Goal: Task Accomplishment & Management: Use online tool/utility

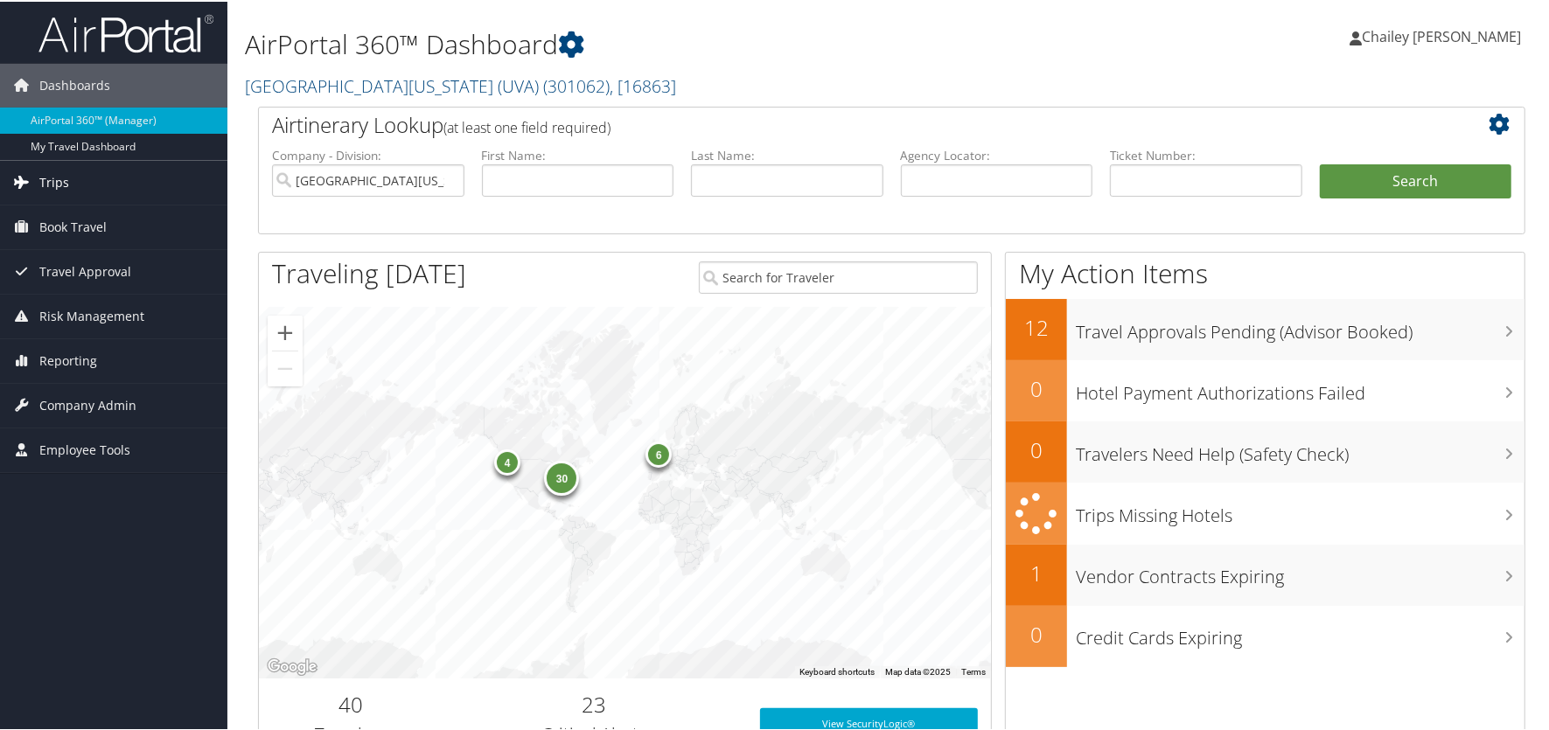
click at [32, 182] on icon at bounding box center [22, 180] width 26 height 26
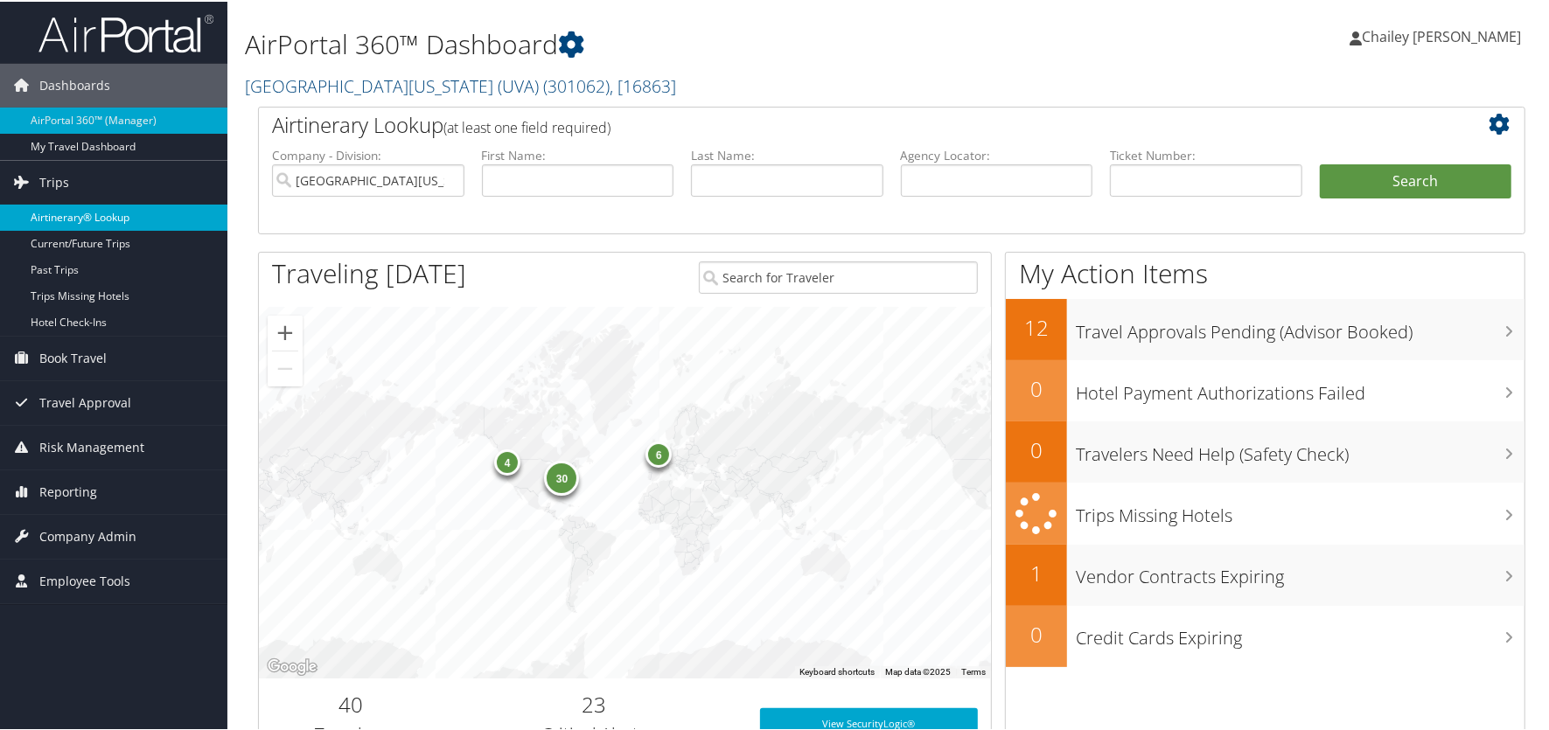
click at [48, 215] on link "Airtinerary® Lookup" at bounding box center [113, 216] width 227 height 26
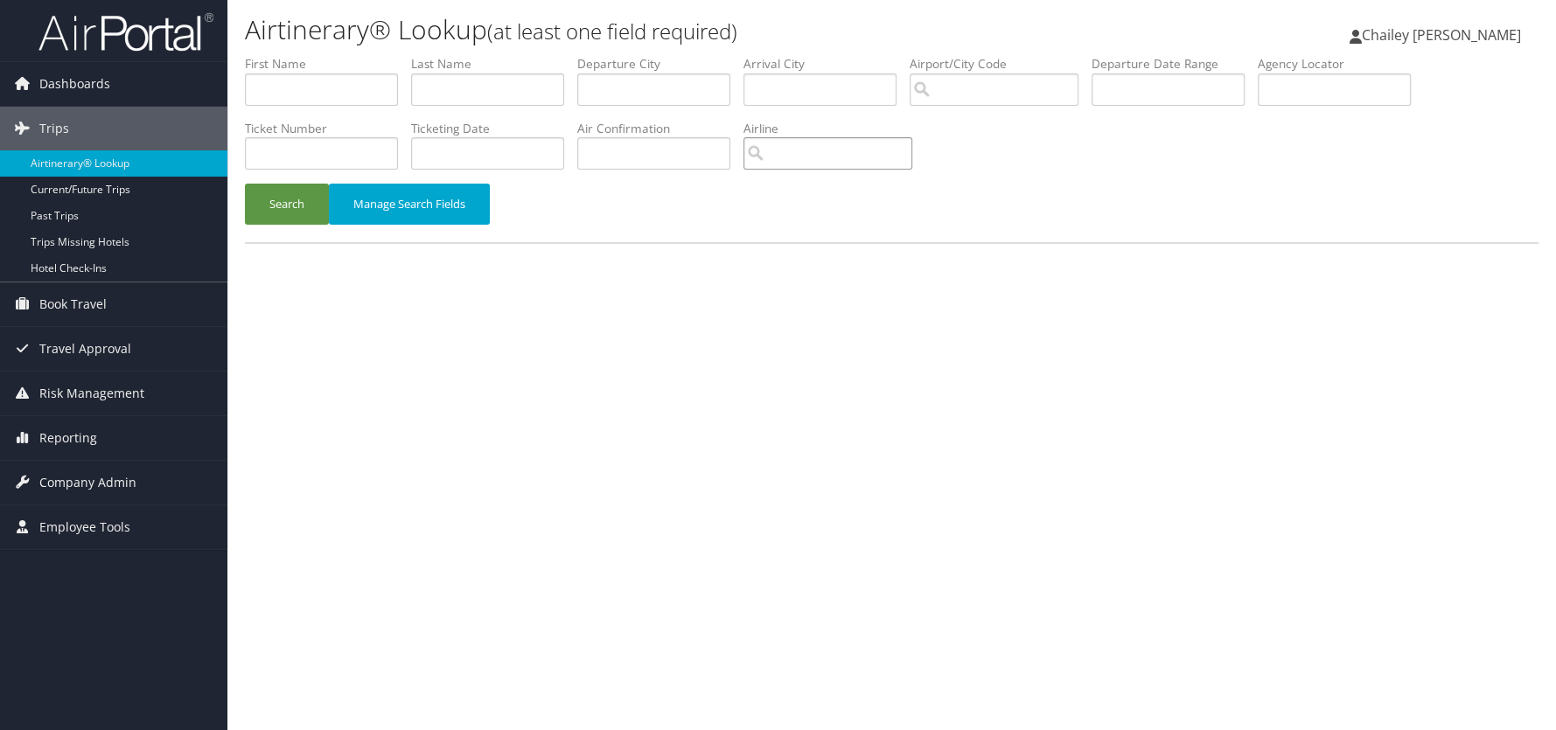
click at [817, 151] on input "search" at bounding box center [827, 153] width 169 height 32
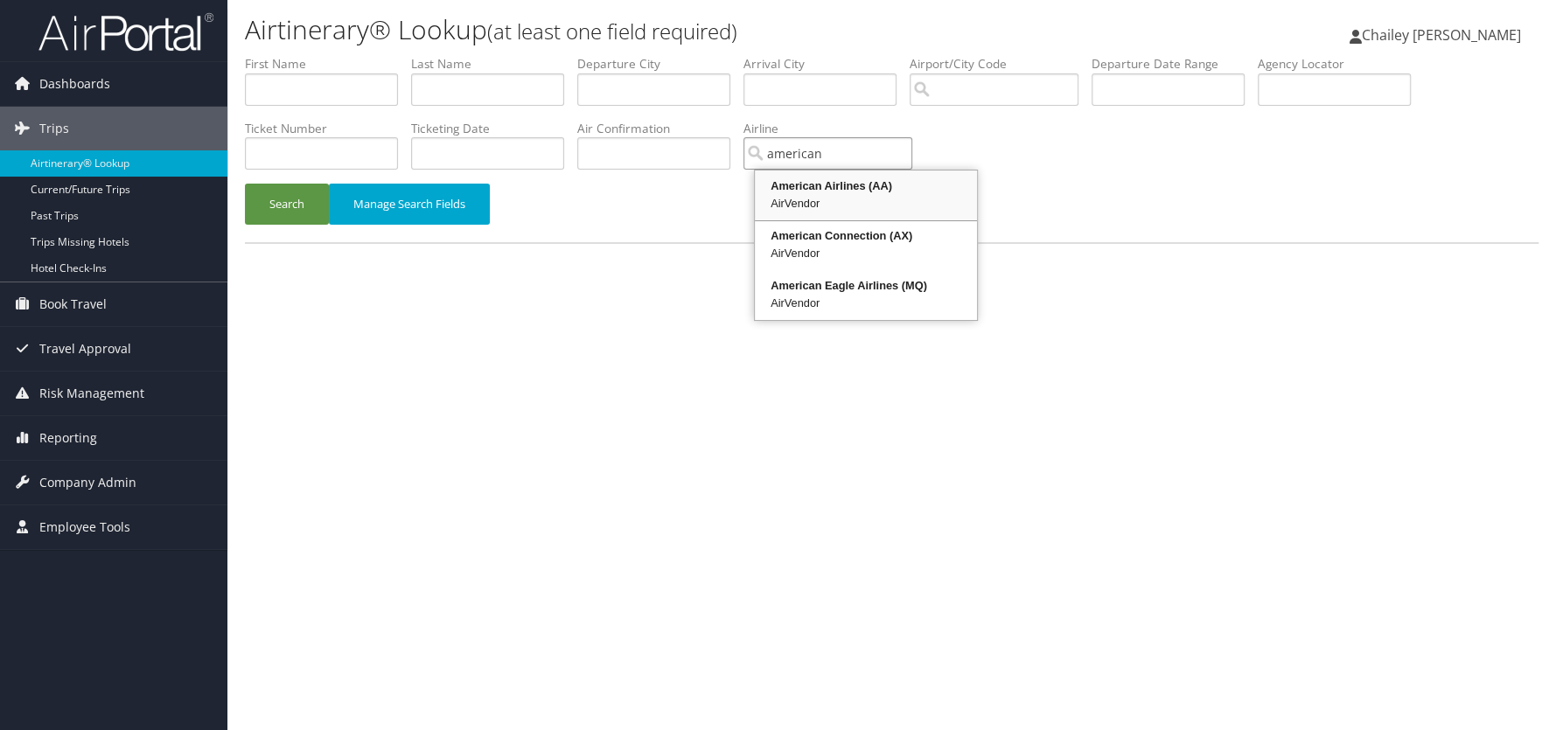
click at [819, 188] on div "American Airlines (AA)" at bounding box center [865, 186] width 217 height 17
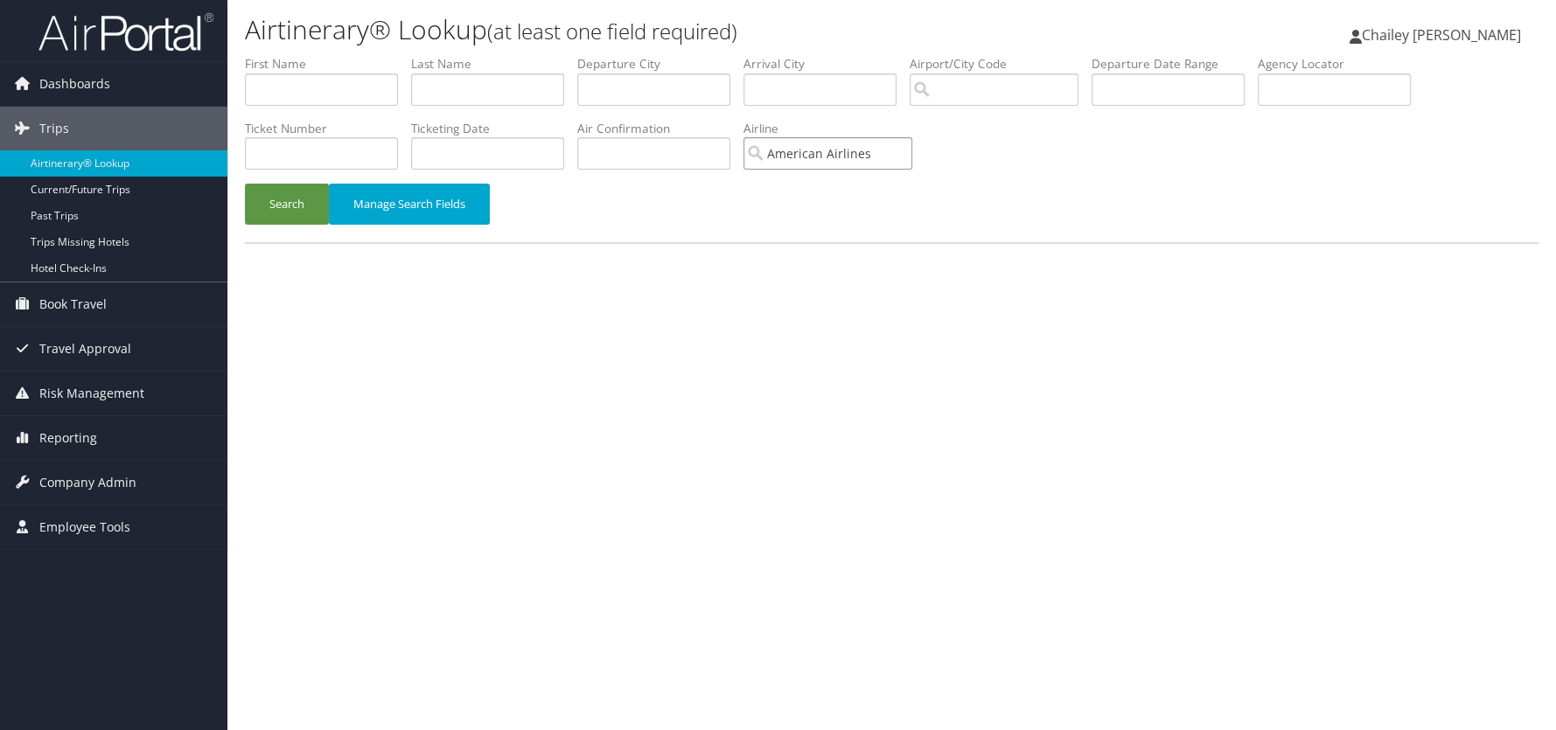
type input "American Airlines"
click at [1224, 90] on input "text" at bounding box center [1167, 89] width 153 height 32
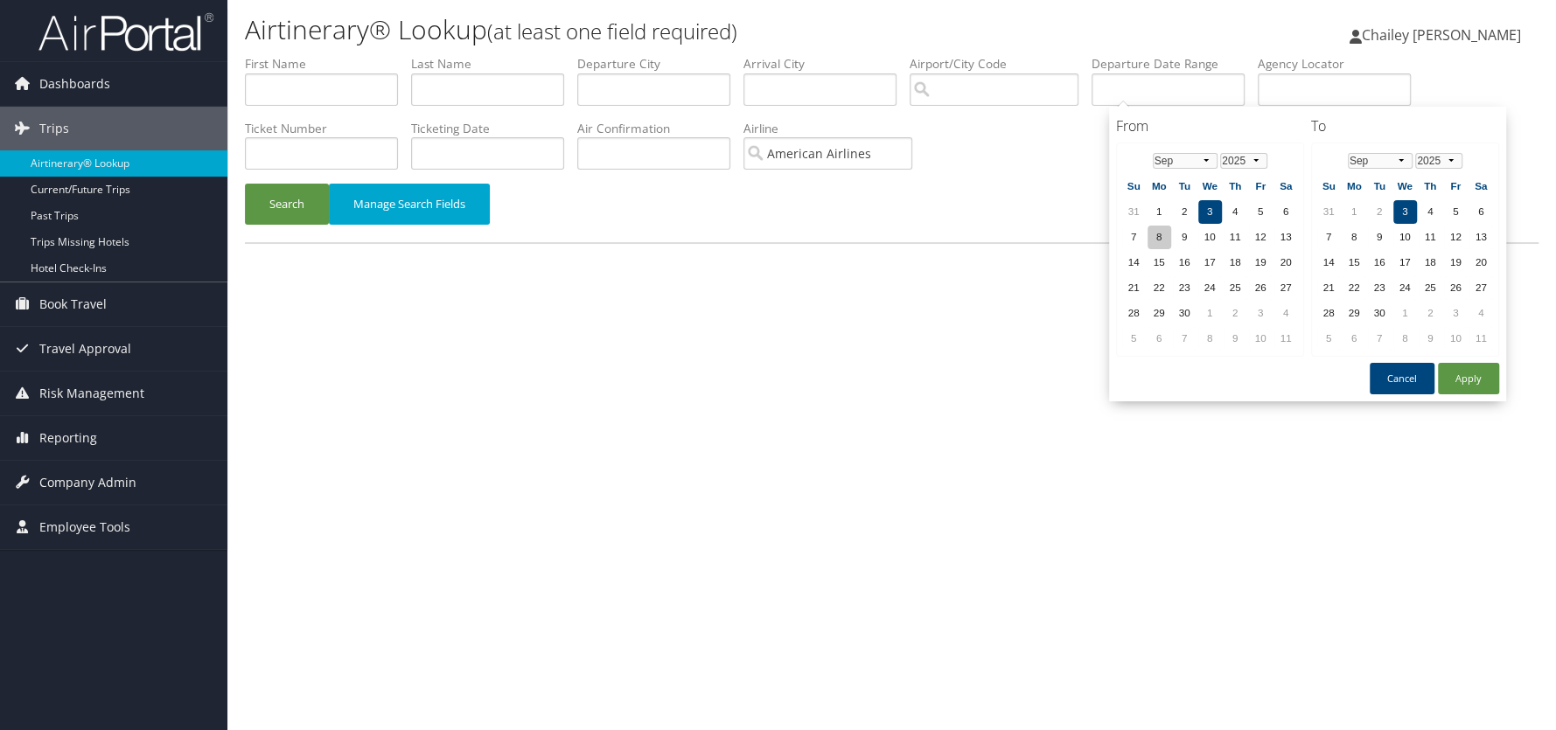
click at [1154, 236] on td "8" at bounding box center [1159, 238] width 24 height 24
click at [1402, 162] on select "Jan Feb Mar Apr May Jun [DATE] Aug Sep Oct Nov Dec" at bounding box center [1381, 161] width 66 height 16
click at [1450, 162] on select "2025 2026 2027 2028 2029 2030" at bounding box center [1438, 161] width 46 height 16
click at [1377, 331] on td "31" at bounding box center [1380, 339] width 24 height 24
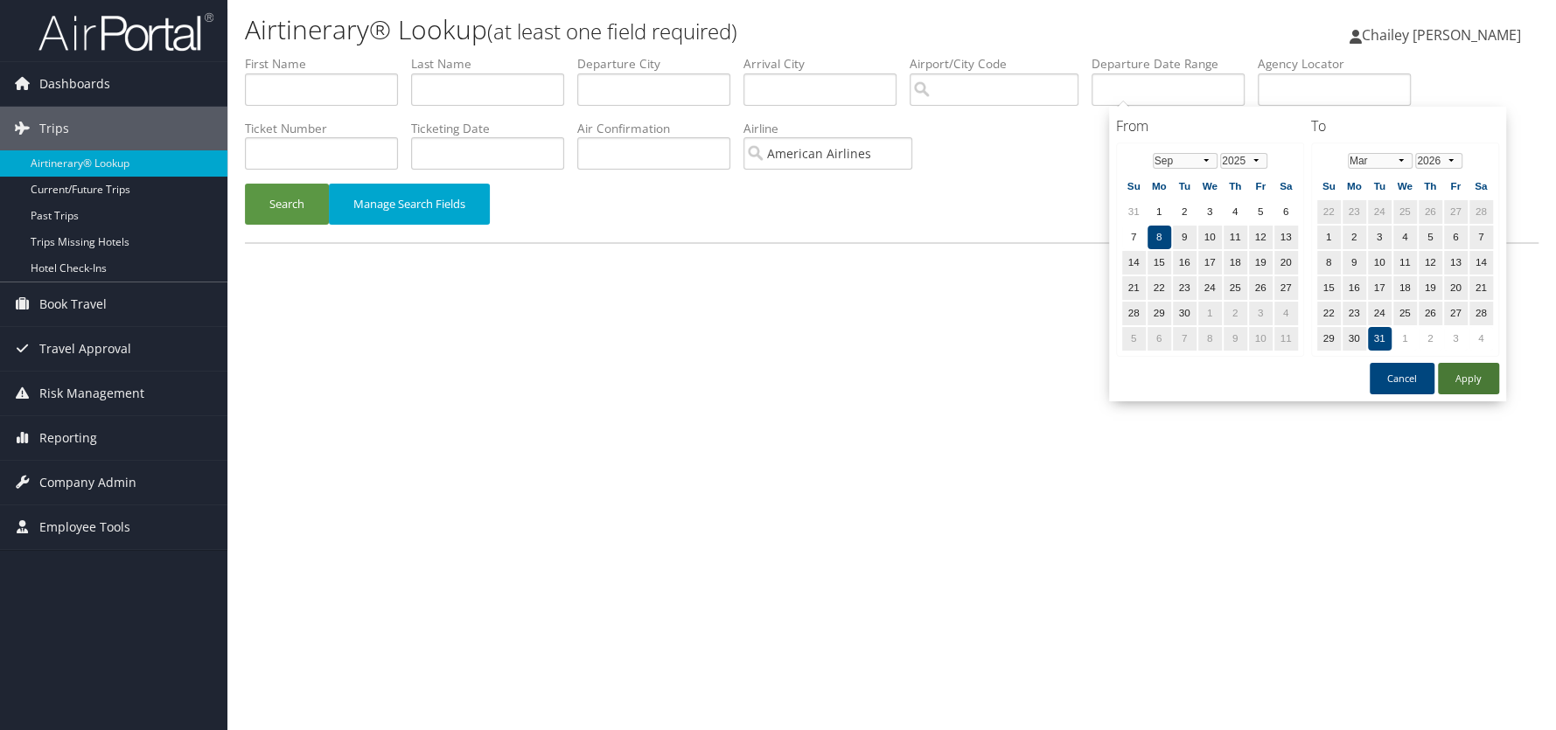
click at [1456, 370] on button "Apply" at bounding box center [1468, 378] width 61 height 31
type input "[DATE] - [DATE]"
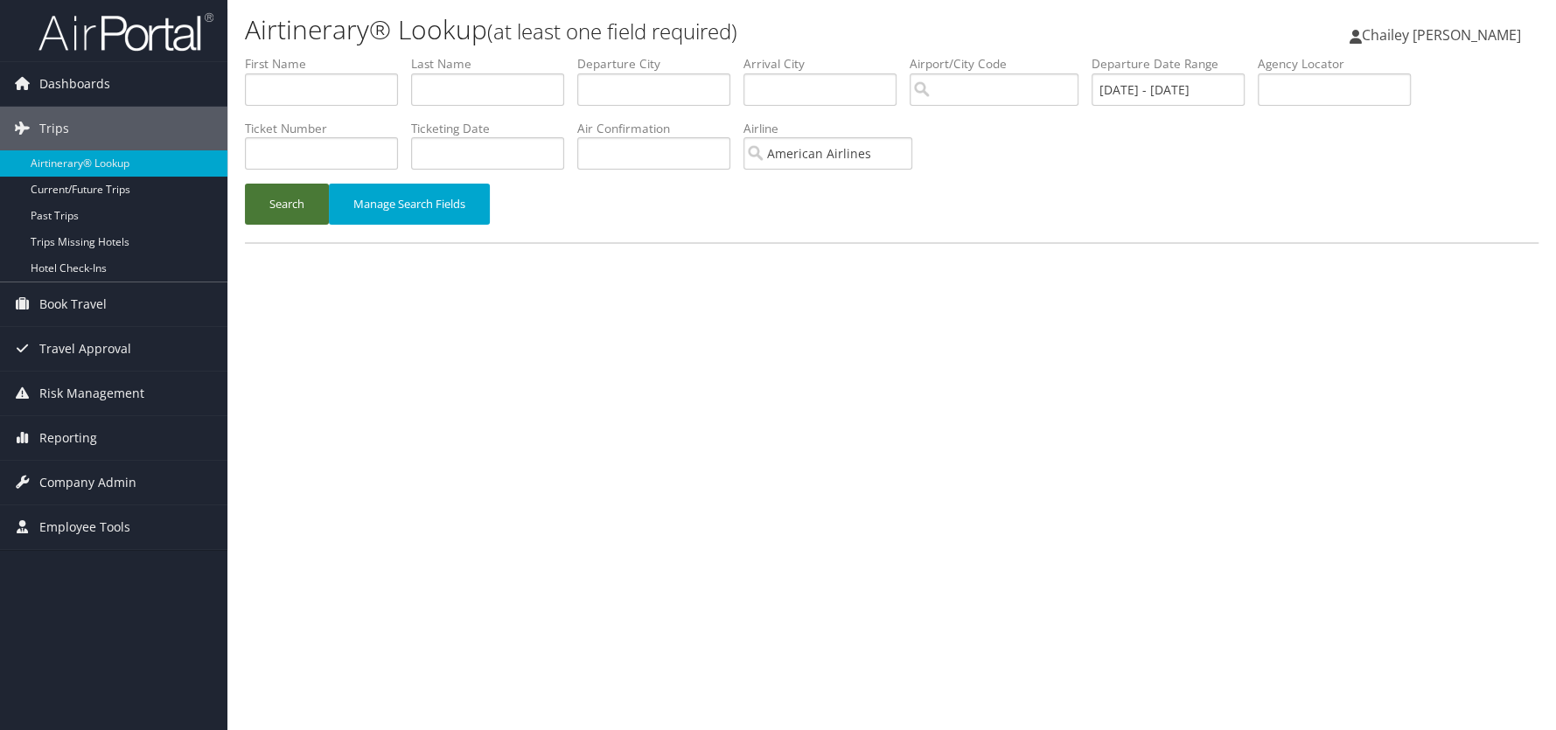
click at [289, 207] on button "Search" at bounding box center [287, 204] width 84 height 41
click at [34, 439] on icon at bounding box center [22, 437] width 26 height 26
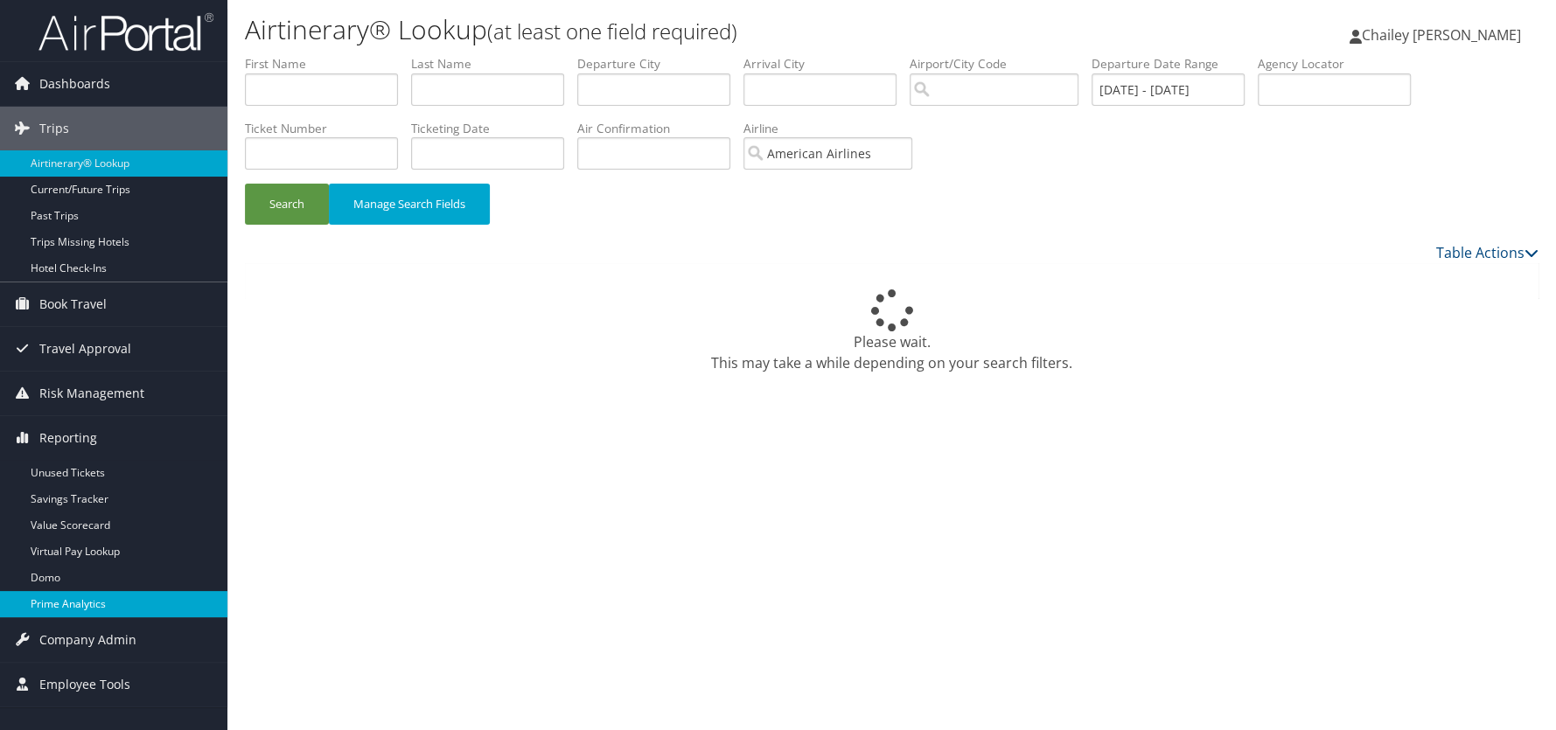
click at [67, 606] on link "Prime Analytics" at bounding box center [113, 604] width 227 height 26
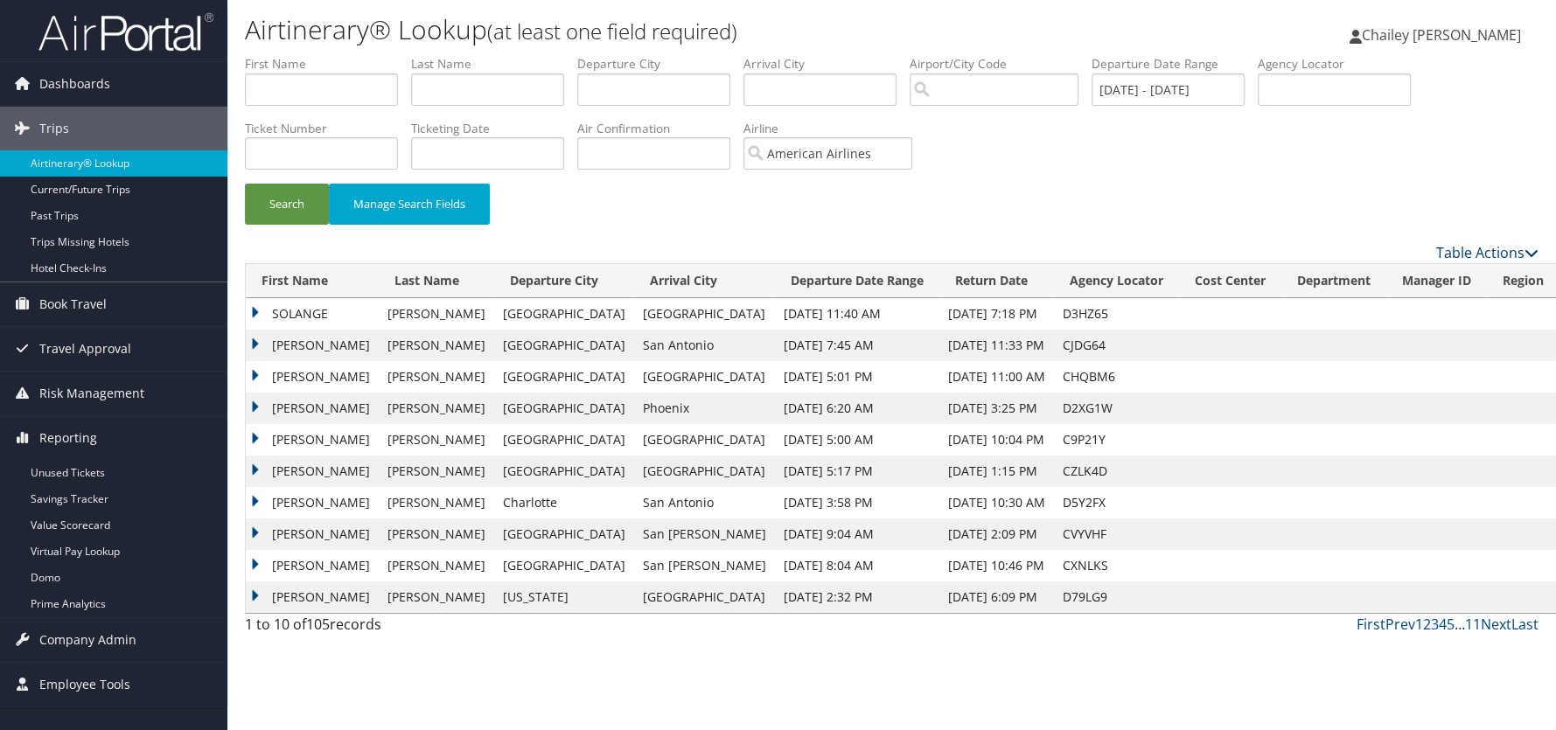
click at [1520, 244] on link "Table Actions" at bounding box center [1487, 252] width 102 height 19
click at [1394, 288] on link "Download Report" at bounding box center [1415, 278] width 230 height 30
